Goal: Task Accomplishment & Management: Use online tool/utility

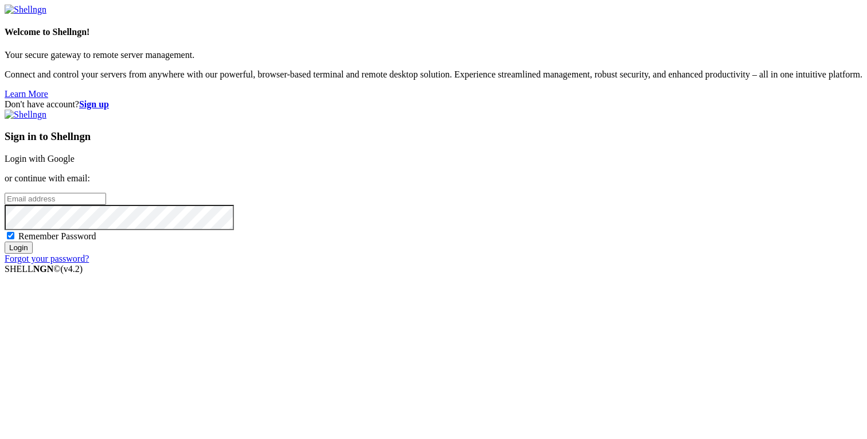
click at [106, 205] on input "email" at bounding box center [56, 199] width 102 height 12
type input "[PERSON_NAME][EMAIL_ADDRESS][DOMAIN_NAME]"
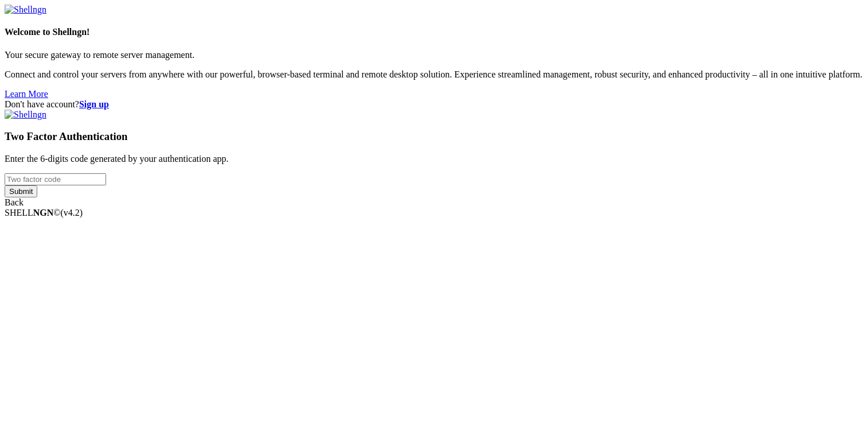
type input "112134"
click at [529, 208] on div "Welcome to Shellngn! Your secure gateway to remote server management. Connect a…" at bounding box center [434, 106] width 858 height 203
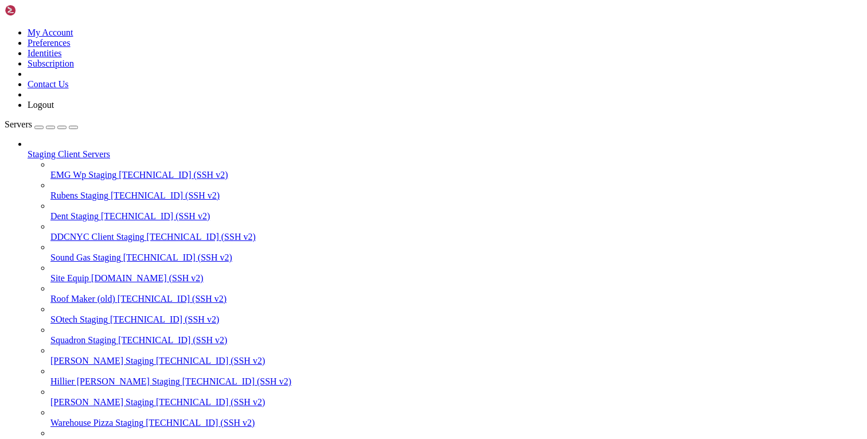
click at [62, 127] on div "button" at bounding box center [62, 127] width 0 height 0
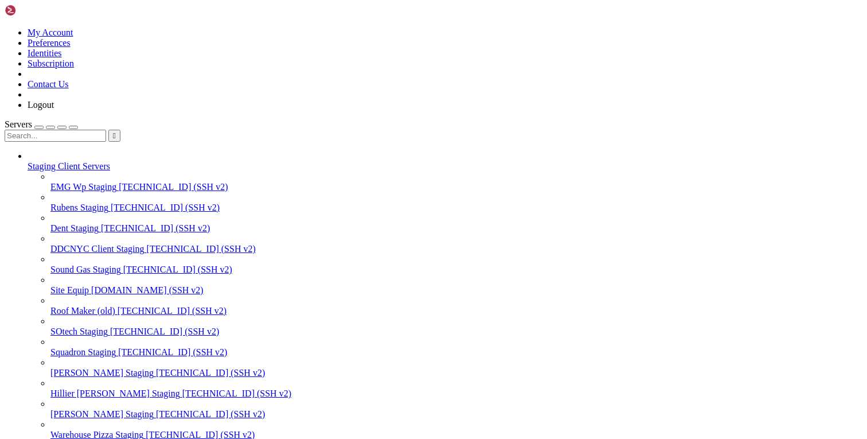
click at [80, 130] on input "text" at bounding box center [56, 136] width 102 height 12
click at [182, 388] on span "[TECHNICAL_ID] (SSH v2)" at bounding box center [236, 393] width 109 height 10
type input "hill"
click at [182, 388] on span "[TECHNICAL_ID] (SSH v2)" at bounding box center [236, 393] width 109 height 10
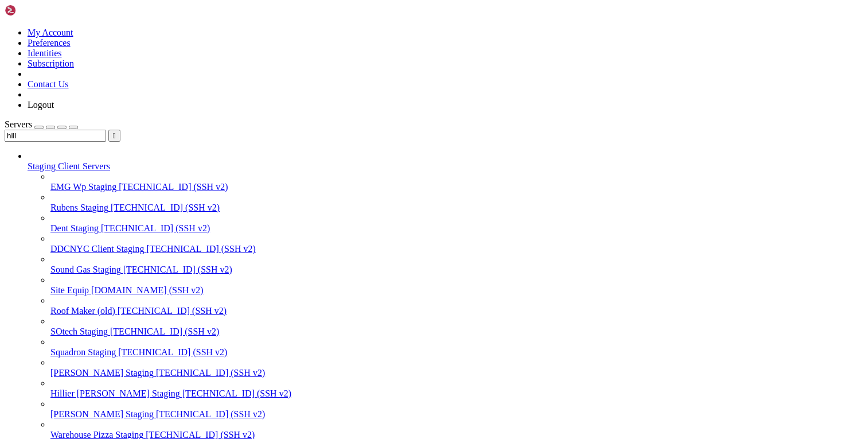
paste input "var/www/html"
paste input "wp-content/themes/[PERSON_NAME]/resources/views/template-contact.blade.php"
type input "/var/www/html/wp-content/themes/[PERSON_NAME]/resources/views/"
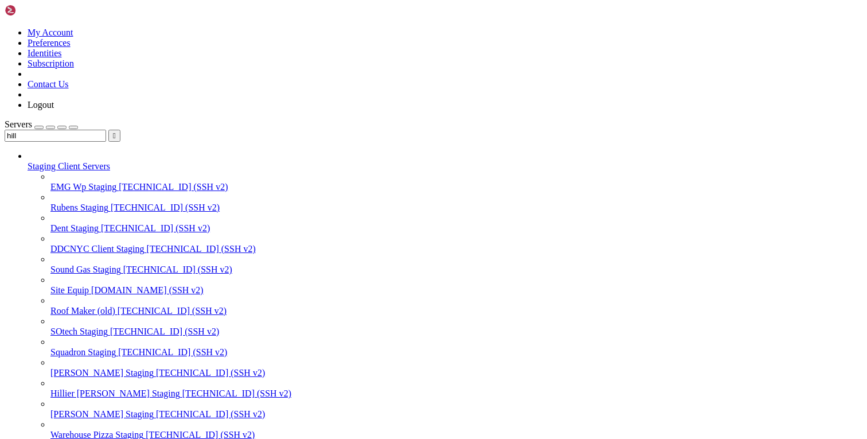
type textarea "{{--"
click at [87, 130] on input "hill" at bounding box center [56, 136] width 102 height 12
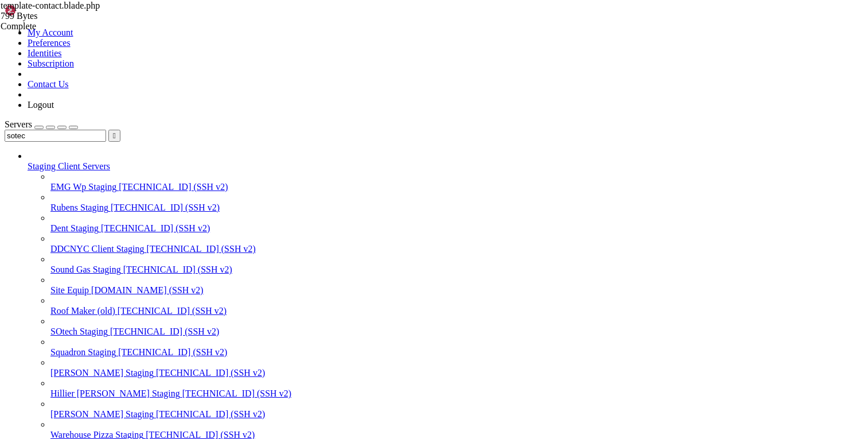
type input "sotec"
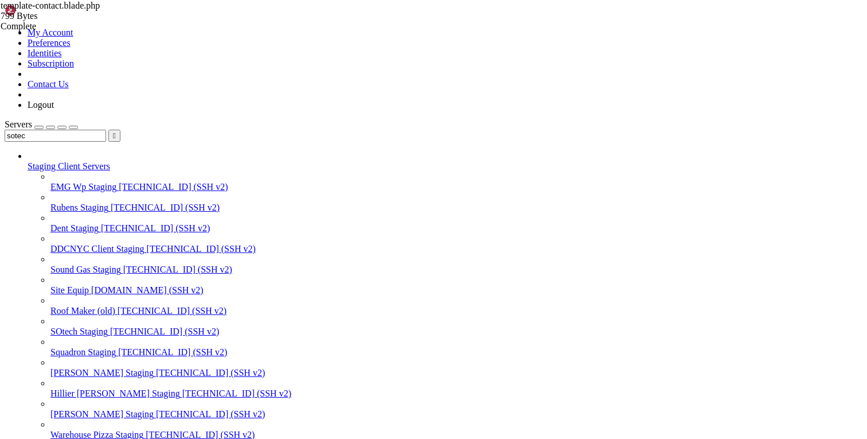
type input "/root"
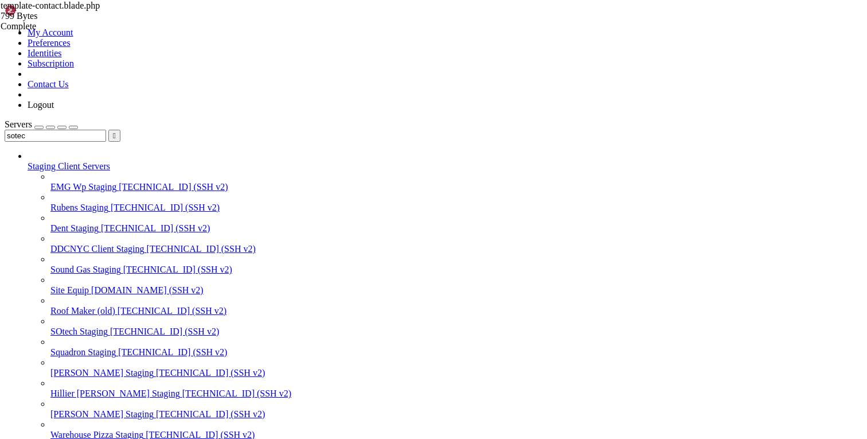
paste input "var/www/html"
type input "/var/www/html/new-sotech"
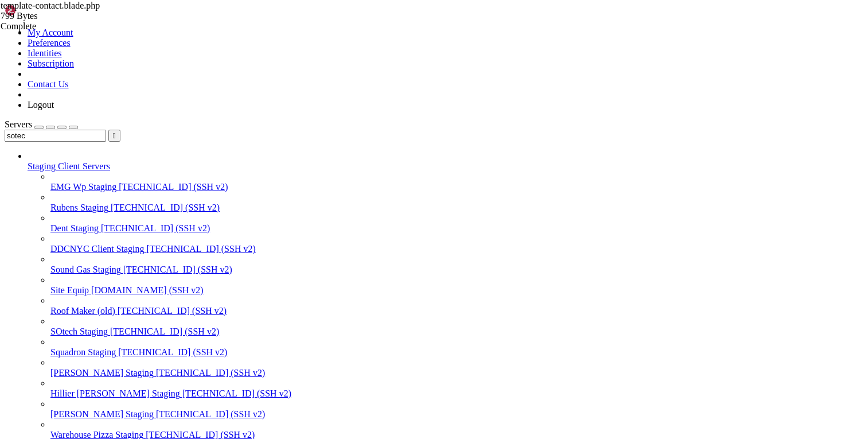
type textarea "define( 'WP_DEBUG', false );"
type textarea "define( 'WP_MEMORY_LIMIT', '256M' );"
